Goal: Communication & Community: Answer question/provide support

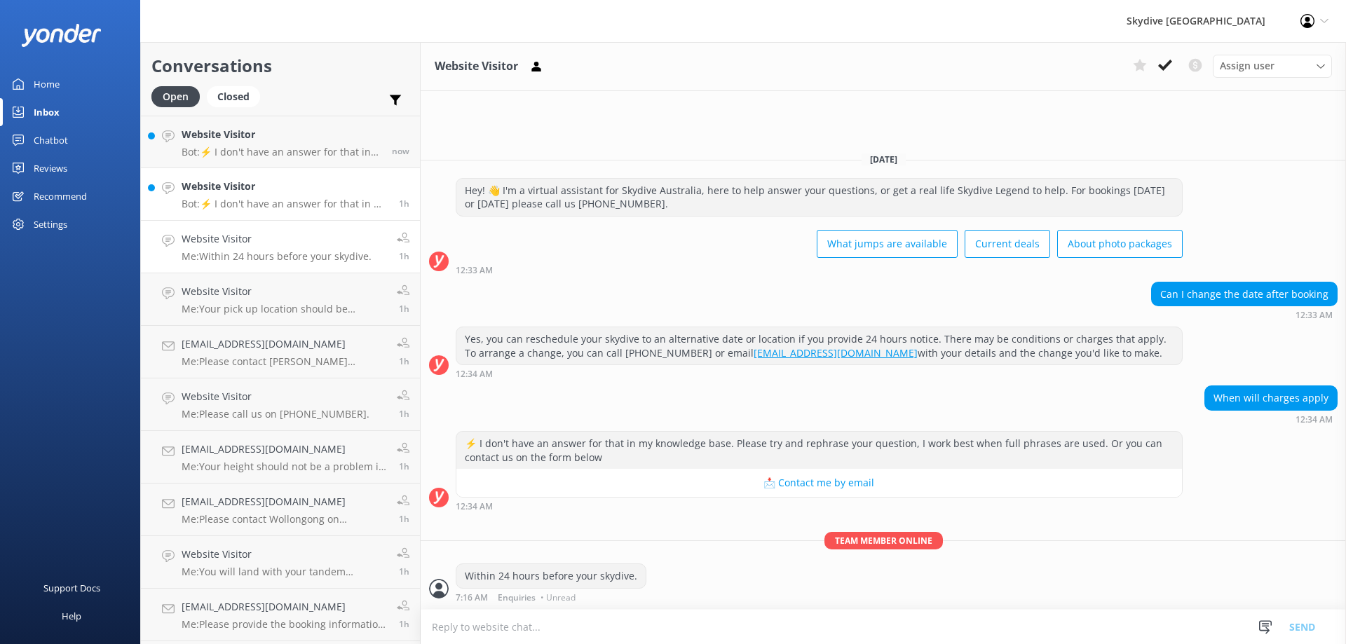
click at [224, 208] on p "Bot: ⚡ I don't have an answer for that in my knowledge base. Please try and rep…" at bounding box center [285, 204] width 207 height 13
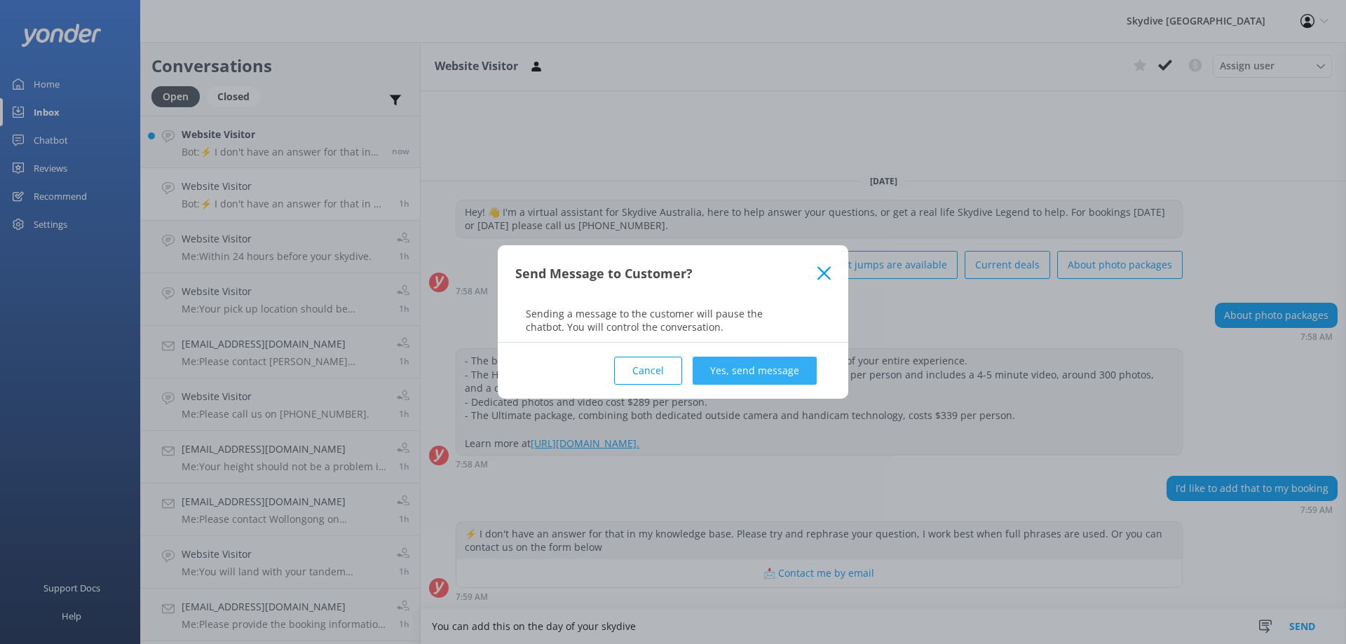
type textarea "You can add this on the day of your skydive"
click at [791, 378] on button "Yes, send message" at bounding box center [755, 371] width 124 height 28
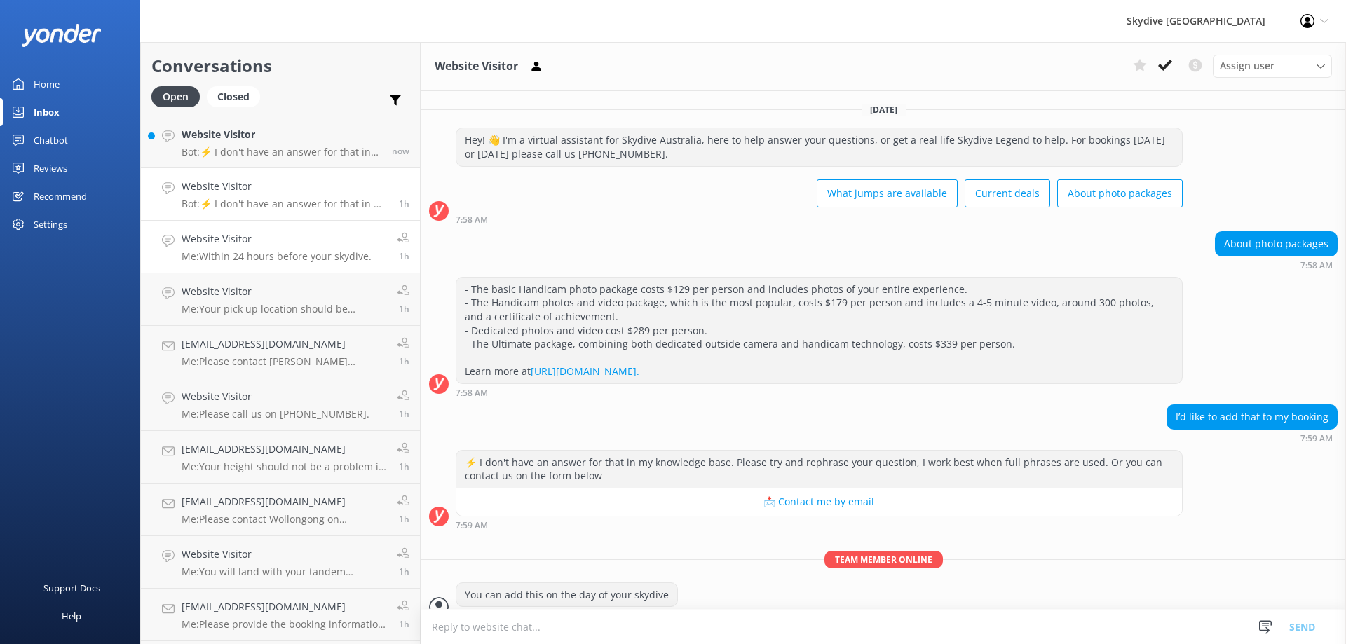
scroll to position [18, 0]
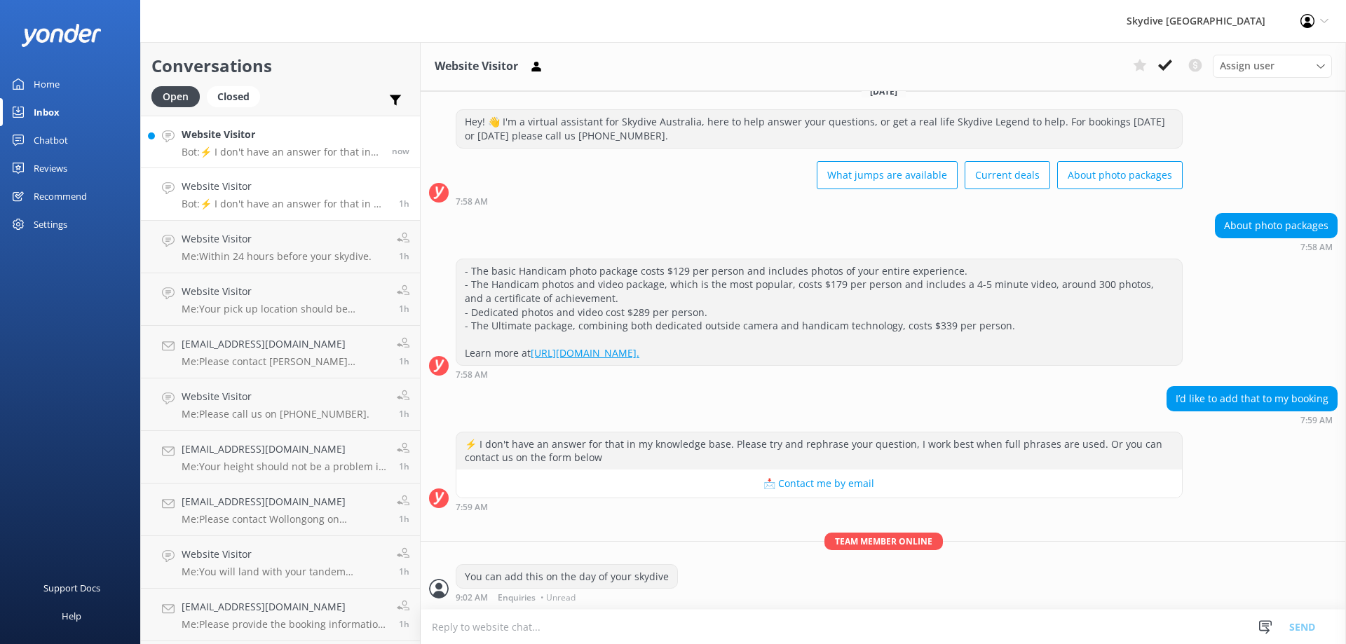
click at [292, 159] on link "Website Visitor Bot: ⚡ I don't have an answer for that in my knowledge base. Pl…" at bounding box center [280, 142] width 279 height 53
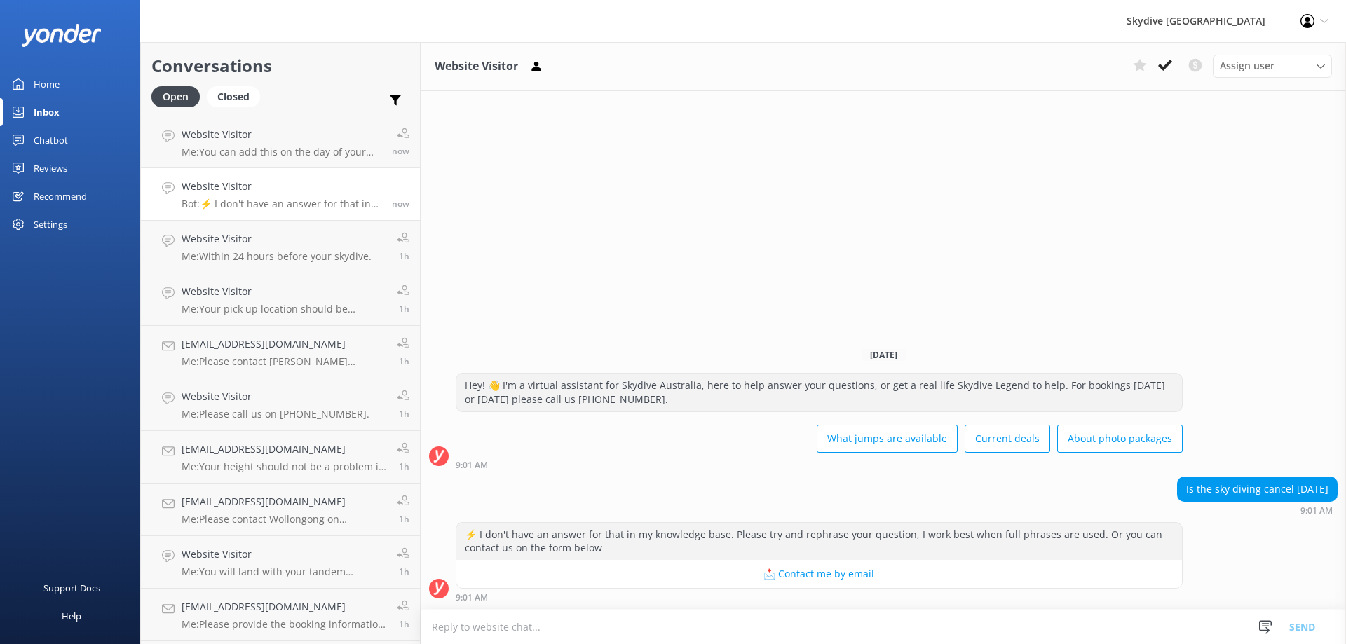
click at [478, 633] on textarea at bounding box center [883, 627] width 925 height 34
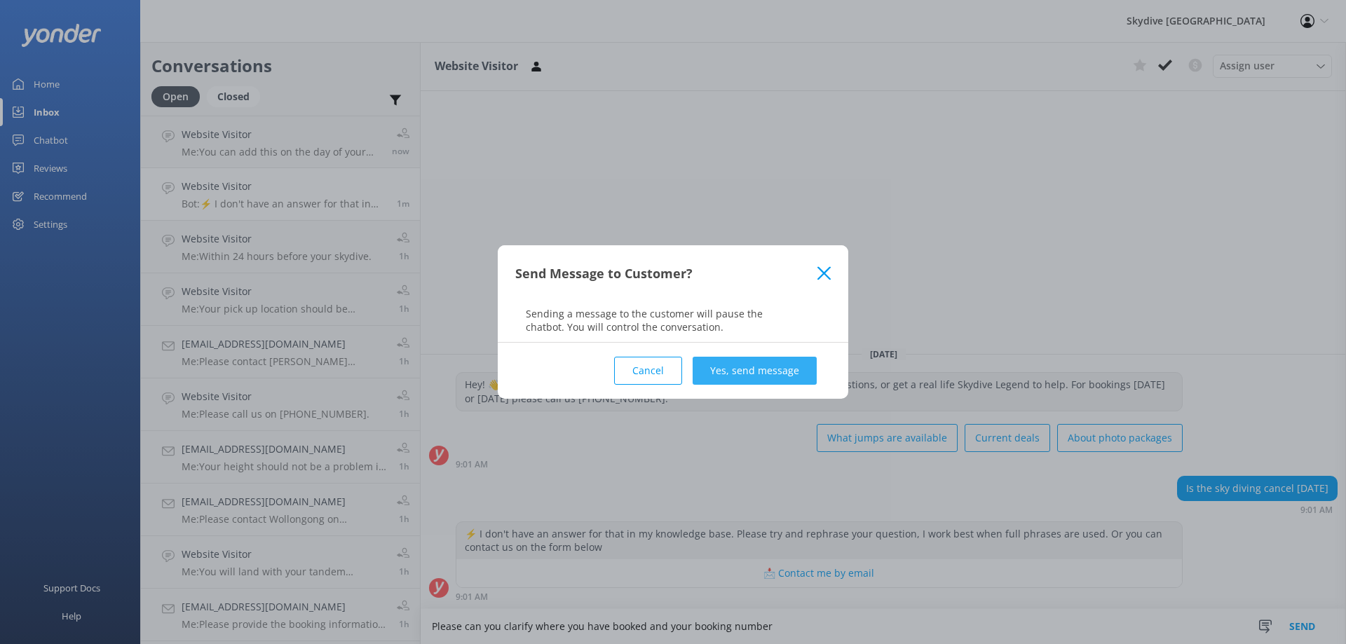
type textarea "Please can you clarify where you have booked and your booking number"
click at [793, 362] on button "Yes, send message" at bounding box center [755, 371] width 124 height 28
